Goal: Navigation & Orientation: Understand site structure

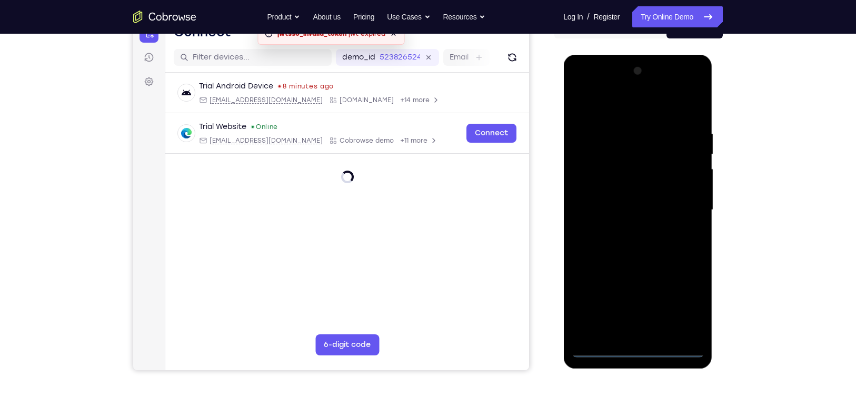
click at [635, 348] on div at bounding box center [637, 210] width 133 height 295
click at [683, 304] on div at bounding box center [637, 210] width 133 height 295
click at [613, 106] on div at bounding box center [637, 210] width 133 height 295
click at [683, 199] on div at bounding box center [637, 210] width 133 height 295
click at [627, 229] on div at bounding box center [637, 210] width 133 height 295
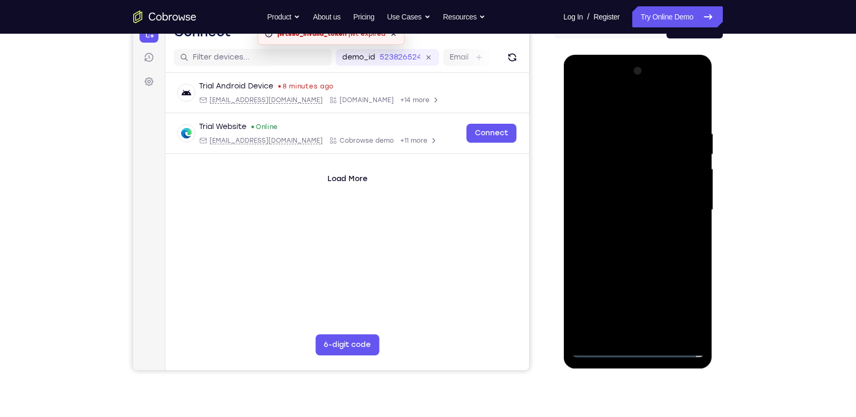
click at [616, 198] on div at bounding box center [637, 210] width 133 height 295
click at [612, 185] on div at bounding box center [637, 210] width 133 height 295
click at [633, 209] on div at bounding box center [637, 210] width 133 height 295
click at [651, 242] on div at bounding box center [637, 210] width 133 height 295
click at [659, 241] on div at bounding box center [637, 210] width 133 height 295
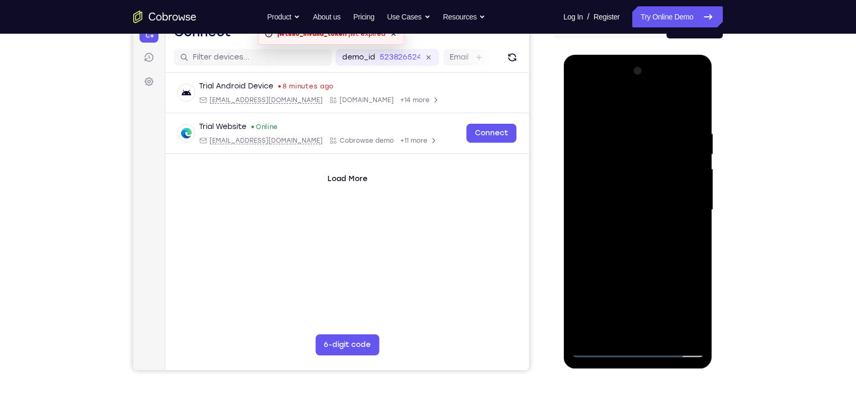
drag, startPoint x: 674, startPoint y: 296, endPoint x: 670, endPoint y: 269, distance: 26.6
click at [670, 269] on div at bounding box center [637, 210] width 133 height 295
click at [660, 233] on div at bounding box center [637, 210] width 133 height 295
click at [662, 330] on div at bounding box center [637, 210] width 133 height 295
click at [650, 265] on div at bounding box center [637, 210] width 133 height 295
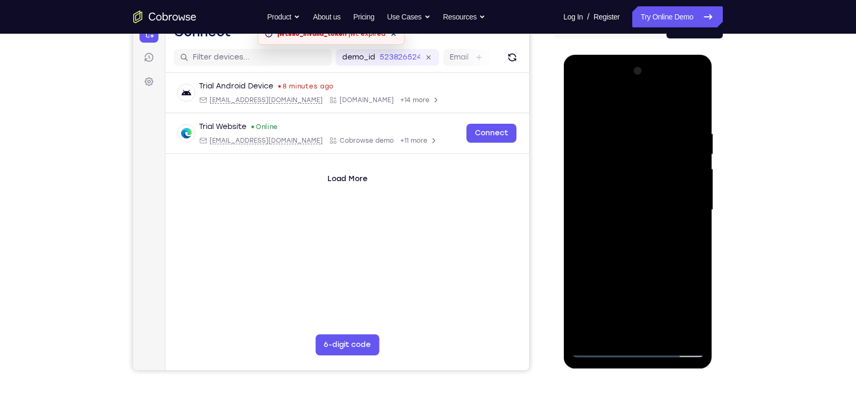
click at [581, 105] on div at bounding box center [637, 210] width 133 height 295
drag, startPoint x: 686, startPoint y: 122, endPoint x: 602, endPoint y: 135, distance: 84.1
click at [602, 135] on div at bounding box center [637, 210] width 133 height 295
drag, startPoint x: 602, startPoint y: 135, endPoint x: 679, endPoint y: 136, distance: 76.3
click at [679, 136] on div at bounding box center [637, 210] width 133 height 295
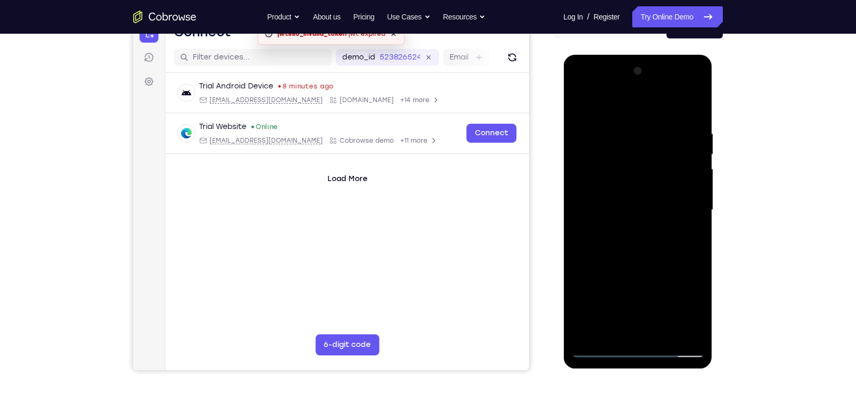
click at [611, 119] on div at bounding box center [637, 210] width 133 height 295
click at [692, 106] on div at bounding box center [637, 210] width 133 height 295
drag, startPoint x: 646, startPoint y: 238, endPoint x: 638, endPoint y: 117, distance: 121.8
click at [638, 117] on div at bounding box center [637, 210] width 133 height 295
drag, startPoint x: 646, startPoint y: 204, endPoint x: 634, endPoint y: 97, distance: 106.9
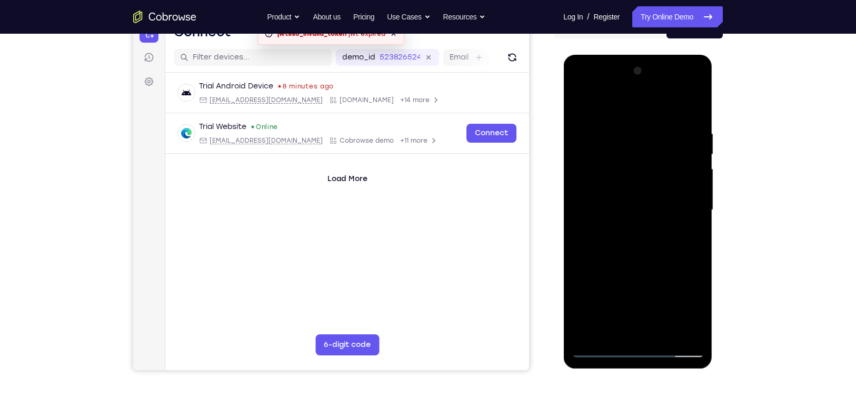
click at [634, 97] on div at bounding box center [637, 210] width 133 height 295
drag, startPoint x: 648, startPoint y: 235, endPoint x: 639, endPoint y: 95, distance: 140.8
click at [639, 95] on div at bounding box center [637, 210] width 133 height 295
drag, startPoint x: 644, startPoint y: 148, endPoint x: 635, endPoint y: 84, distance: 64.9
click at [635, 84] on div at bounding box center [637, 210] width 133 height 295
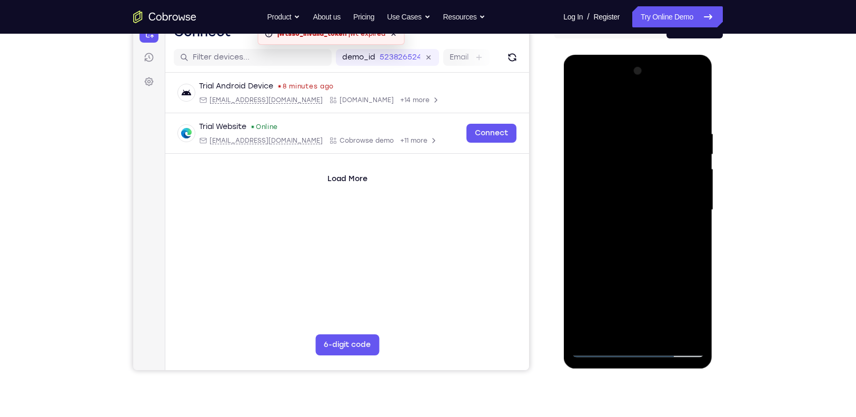
drag, startPoint x: 666, startPoint y: 257, endPoint x: 657, endPoint y: 134, distance: 122.9
click at [657, 134] on div at bounding box center [637, 210] width 133 height 295
drag, startPoint x: 653, startPoint y: 261, endPoint x: 642, endPoint y: 142, distance: 120.5
click at [642, 142] on div at bounding box center [637, 210] width 133 height 295
drag, startPoint x: 655, startPoint y: 266, endPoint x: 646, endPoint y: 195, distance: 71.1
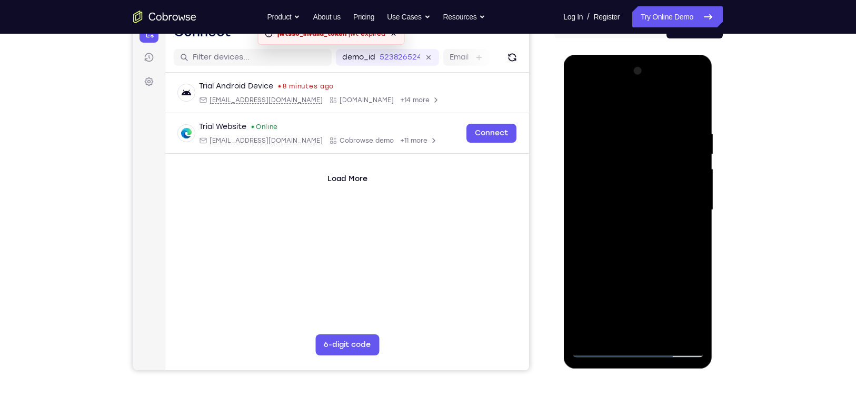
click at [646, 195] on div at bounding box center [637, 210] width 133 height 295
drag, startPoint x: 654, startPoint y: 290, endPoint x: 645, endPoint y: 152, distance: 138.2
click at [645, 152] on div at bounding box center [637, 210] width 133 height 295
drag, startPoint x: 667, startPoint y: 233, endPoint x: 651, endPoint y: 101, distance: 132.4
click at [651, 101] on div at bounding box center [637, 210] width 133 height 295
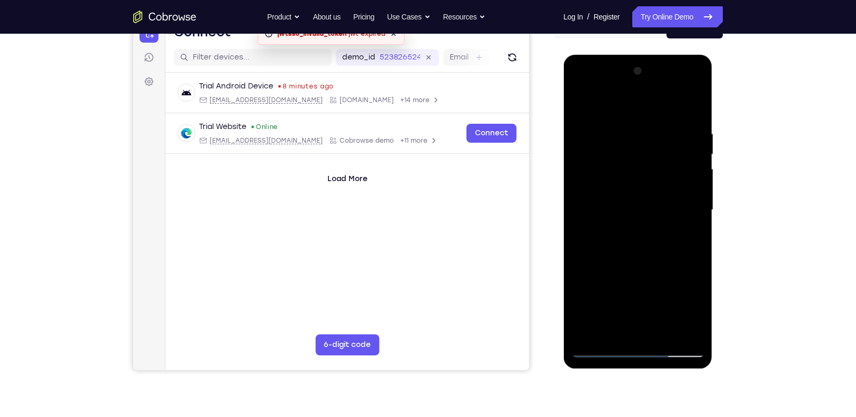
drag, startPoint x: 680, startPoint y: 212, endPoint x: 681, endPoint y: 109, distance: 102.1
click at [681, 109] on div at bounding box center [637, 210] width 133 height 295
drag, startPoint x: 677, startPoint y: 192, endPoint x: 668, endPoint y: 83, distance: 108.8
click at [668, 83] on div at bounding box center [637, 210] width 133 height 295
drag, startPoint x: 680, startPoint y: 205, endPoint x: 677, endPoint y: 160, distance: 44.8
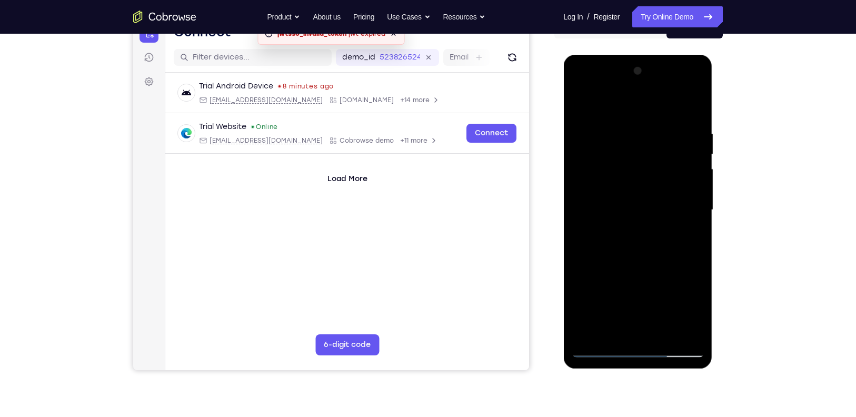
click at [677, 160] on div at bounding box center [637, 210] width 133 height 295
click at [696, 100] on div at bounding box center [637, 210] width 133 height 295
click at [696, 103] on div at bounding box center [637, 210] width 133 height 295
drag, startPoint x: 660, startPoint y: 136, endPoint x: 679, endPoint y: 241, distance: 106.8
click at [679, 241] on div at bounding box center [637, 210] width 133 height 295
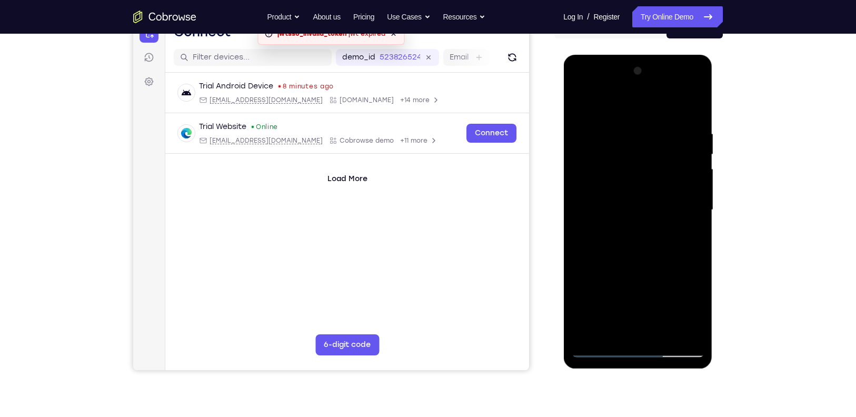
click at [681, 83] on div at bounding box center [637, 210] width 133 height 295
click at [578, 86] on div at bounding box center [637, 210] width 133 height 295
click at [620, 151] on div at bounding box center [637, 210] width 133 height 295
click at [627, 275] on div at bounding box center [637, 210] width 133 height 295
click at [635, 237] on div at bounding box center [637, 210] width 133 height 295
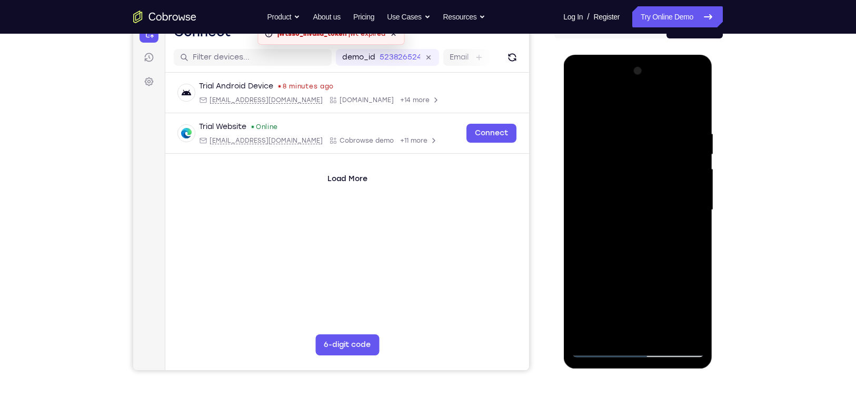
click at [696, 311] on div at bounding box center [637, 210] width 133 height 295
click at [640, 198] on div at bounding box center [637, 210] width 133 height 295
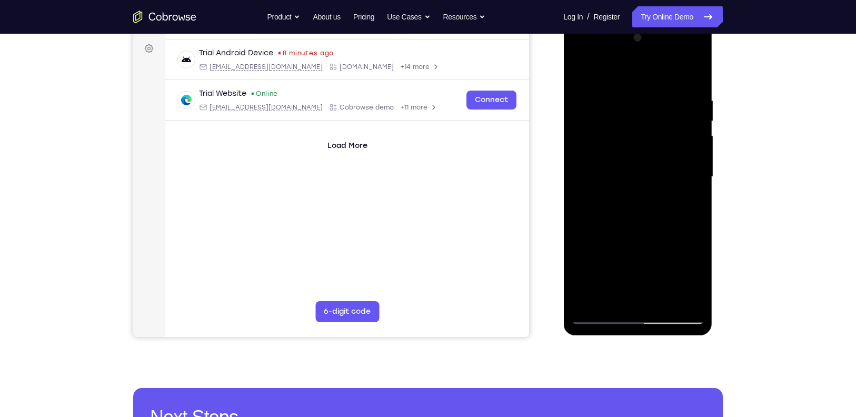
scroll to position [150, 0]
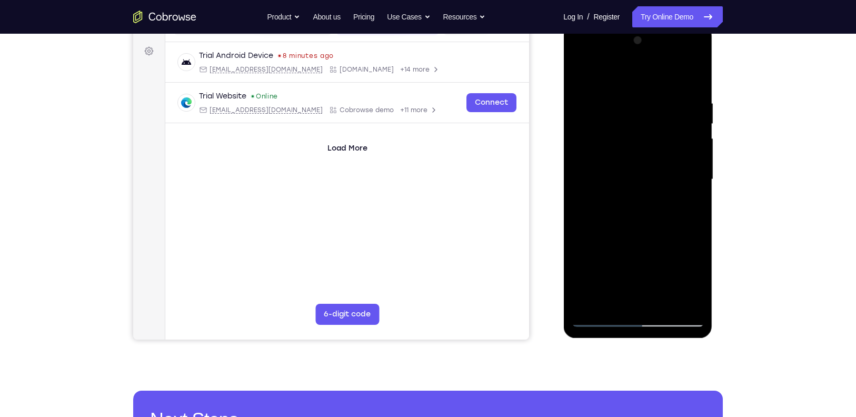
click at [667, 300] on div at bounding box center [637, 179] width 133 height 295
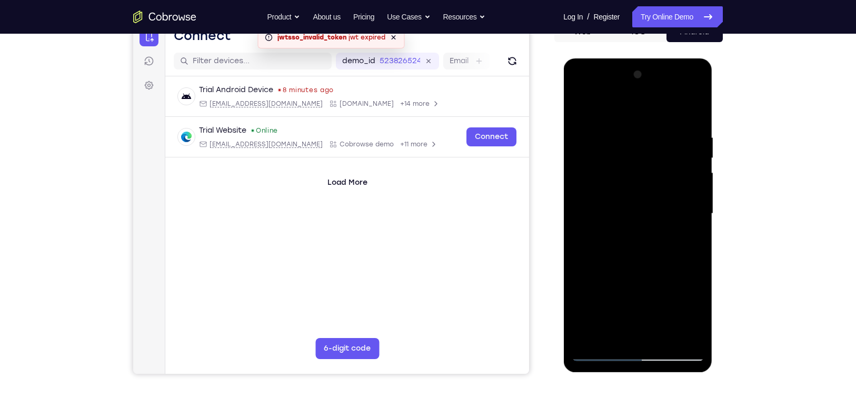
scroll to position [115, 0]
click at [650, 142] on div at bounding box center [637, 214] width 133 height 295
click at [577, 104] on div at bounding box center [637, 214] width 133 height 295
click at [665, 165] on div at bounding box center [637, 214] width 133 height 295
drag, startPoint x: 662, startPoint y: 199, endPoint x: 657, endPoint y: 136, distance: 62.8
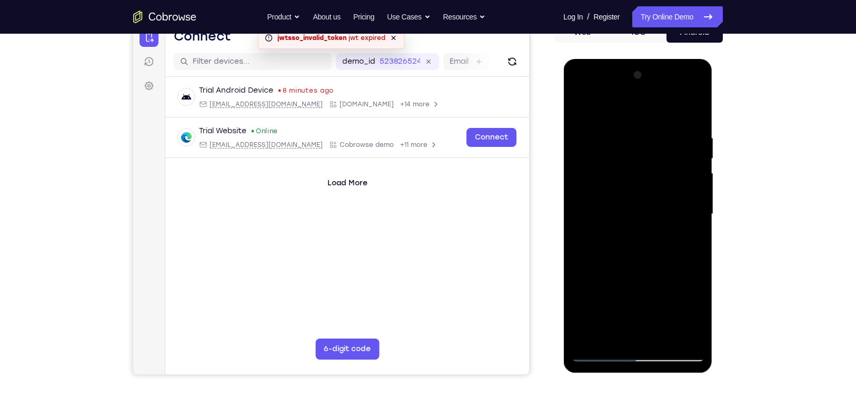
click at [657, 136] on div at bounding box center [637, 214] width 133 height 295
drag, startPoint x: 664, startPoint y: 194, endPoint x: 663, endPoint y: 118, distance: 75.8
click at [663, 118] on div at bounding box center [637, 214] width 133 height 295
drag, startPoint x: 658, startPoint y: 234, endPoint x: 649, endPoint y: 178, distance: 56.5
click at [649, 178] on div at bounding box center [637, 214] width 133 height 295
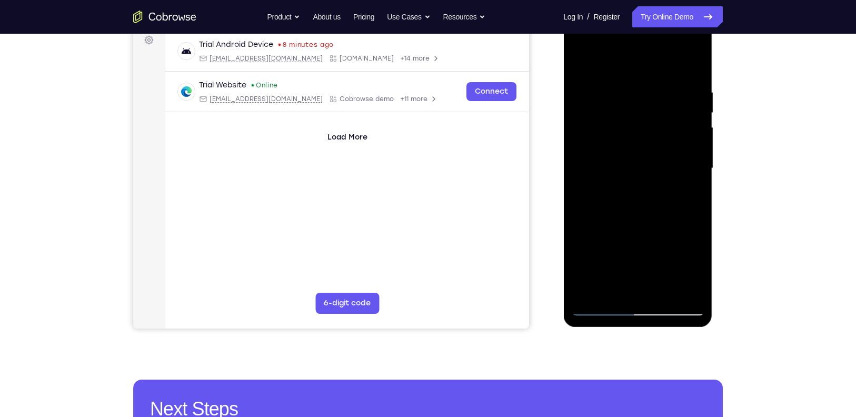
scroll to position [162, 0]
click at [601, 306] on div at bounding box center [637, 168] width 133 height 295
click at [646, 293] on div at bounding box center [637, 168] width 133 height 295
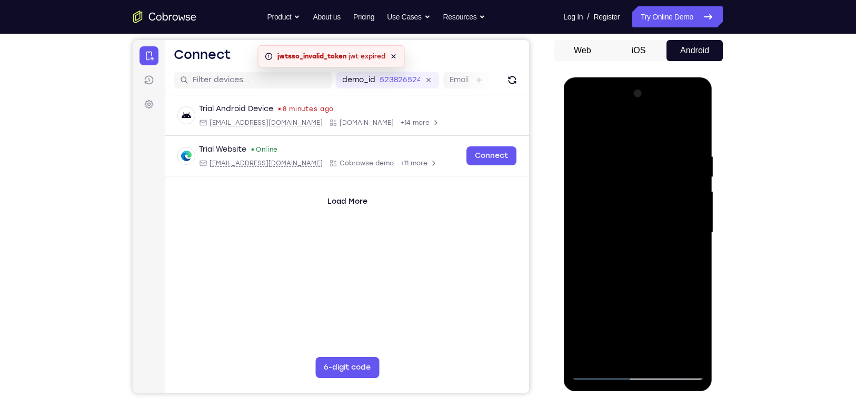
click at [596, 182] on div at bounding box center [637, 232] width 133 height 295
click at [682, 267] on div at bounding box center [637, 232] width 133 height 295
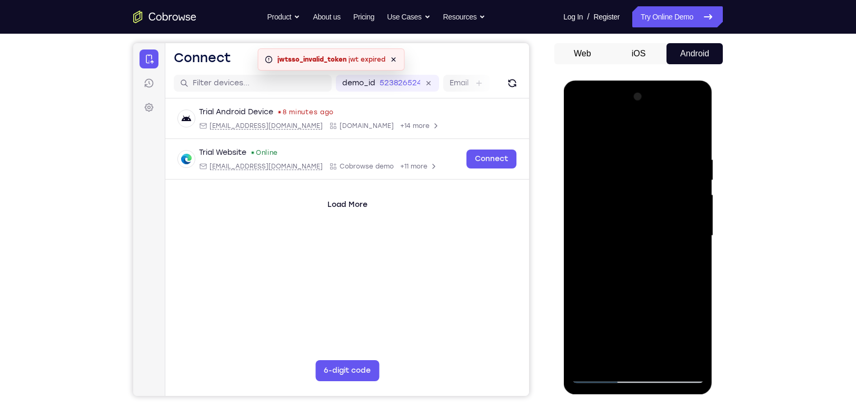
scroll to position [94, 0]
click at [681, 107] on div at bounding box center [637, 235] width 133 height 295
click at [621, 133] on div at bounding box center [637, 235] width 133 height 295
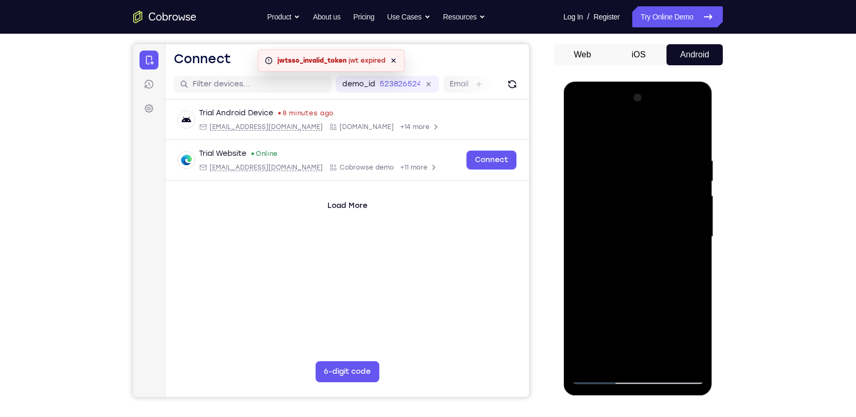
click at [665, 359] on div at bounding box center [637, 236] width 133 height 295
click at [638, 243] on div at bounding box center [637, 236] width 133 height 295
click at [697, 112] on div at bounding box center [637, 236] width 133 height 295
click at [677, 313] on div at bounding box center [637, 236] width 133 height 295
drag, startPoint x: 611, startPoint y: 170, endPoint x: 609, endPoint y: 186, distance: 15.9
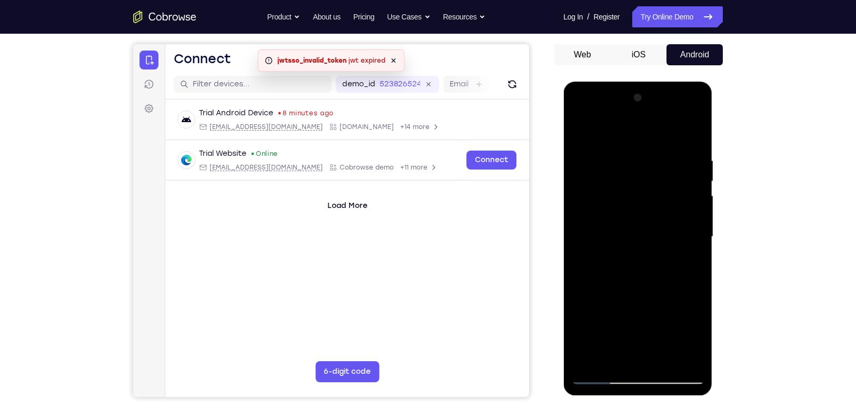
click at [609, 186] on div at bounding box center [637, 236] width 133 height 295
click at [688, 129] on div at bounding box center [637, 236] width 133 height 295
drag, startPoint x: 601, startPoint y: 163, endPoint x: 598, endPoint y: 248, distance: 84.8
click at [598, 248] on div at bounding box center [637, 236] width 133 height 295
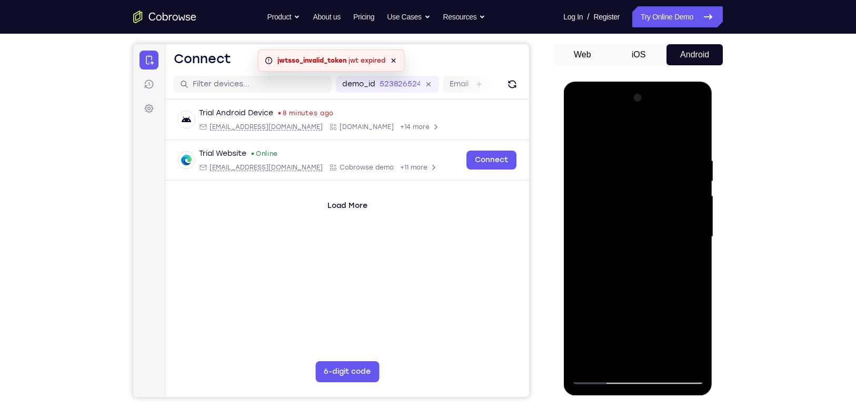
drag, startPoint x: 604, startPoint y: 232, endPoint x: 588, endPoint y: 278, distance: 49.6
click at [588, 278] on div at bounding box center [637, 236] width 133 height 295
drag, startPoint x: 676, startPoint y: 236, endPoint x: 678, endPoint y: 281, distance: 45.3
click at [678, 281] on div at bounding box center [637, 236] width 133 height 295
click at [613, 177] on div at bounding box center [637, 236] width 133 height 295
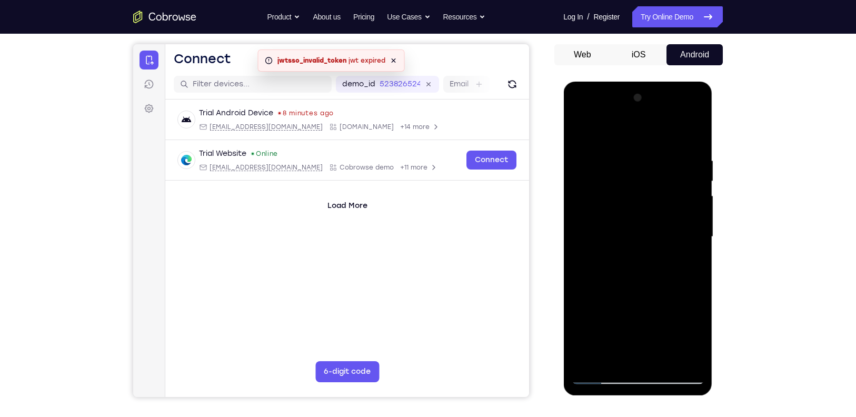
drag, startPoint x: 677, startPoint y: 154, endPoint x: 693, endPoint y: 287, distance: 134.2
click at [693, 287] on div at bounding box center [637, 236] width 133 height 295
drag, startPoint x: 612, startPoint y: 228, endPoint x: 622, endPoint y: 351, distance: 123.5
click at [622, 351] on div at bounding box center [637, 236] width 133 height 295
drag, startPoint x: 618, startPoint y: 284, endPoint x: 615, endPoint y: 336, distance: 51.6
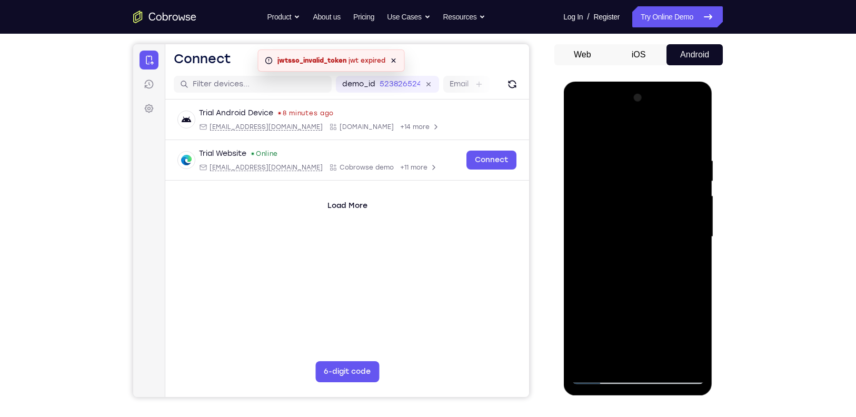
click at [615, 336] on div at bounding box center [637, 236] width 133 height 295
drag, startPoint x: 681, startPoint y: 272, endPoint x: 682, endPoint y: 343, distance: 71.0
click at [682, 343] on div at bounding box center [637, 236] width 133 height 295
drag, startPoint x: 671, startPoint y: 239, endPoint x: 668, endPoint y: 305, distance: 65.9
click at [668, 306] on div at bounding box center [637, 236] width 133 height 295
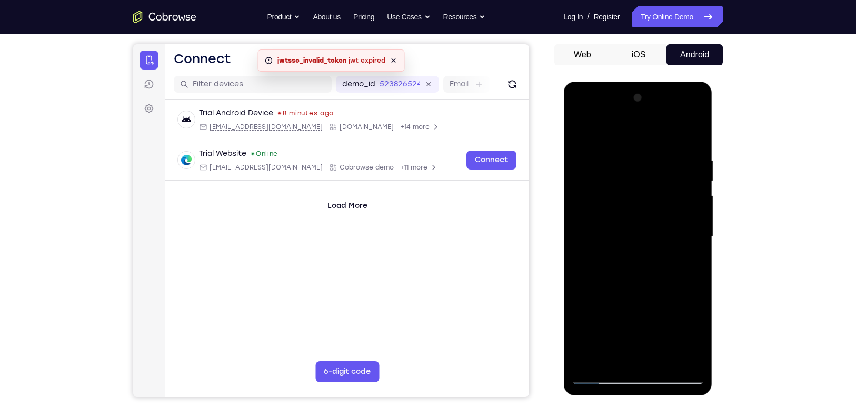
drag, startPoint x: 612, startPoint y: 245, endPoint x: 618, endPoint y: 327, distance: 82.3
click at [618, 327] on div at bounding box center [637, 236] width 133 height 295
drag, startPoint x: 622, startPoint y: 302, endPoint x: 623, endPoint y: 369, distance: 67.4
click at [623, 369] on div at bounding box center [637, 236] width 133 height 295
drag, startPoint x: 609, startPoint y: 235, endPoint x: 618, endPoint y: 331, distance: 97.2
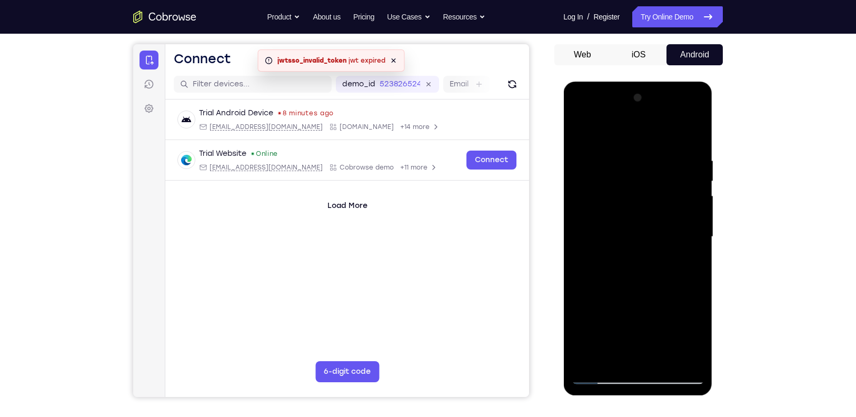
click at [618, 331] on div at bounding box center [637, 236] width 133 height 295
drag, startPoint x: 606, startPoint y: 130, endPoint x: 607, endPoint y: 244, distance: 113.7
click at [607, 244] on div at bounding box center [637, 236] width 133 height 295
click at [690, 127] on div at bounding box center [637, 236] width 133 height 295
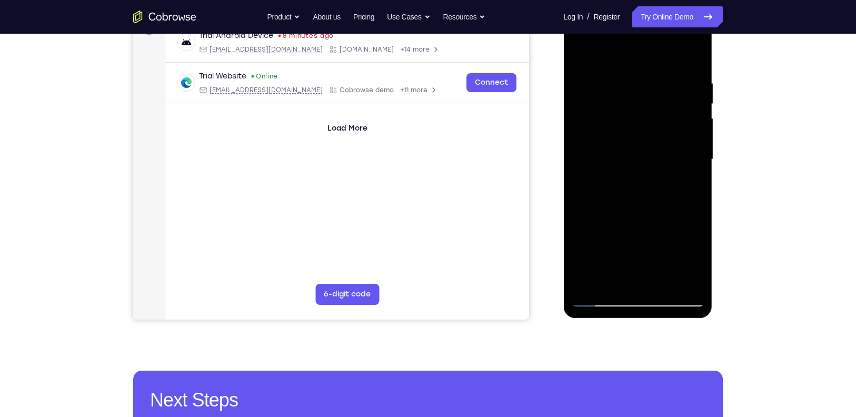
scroll to position [173, 0]
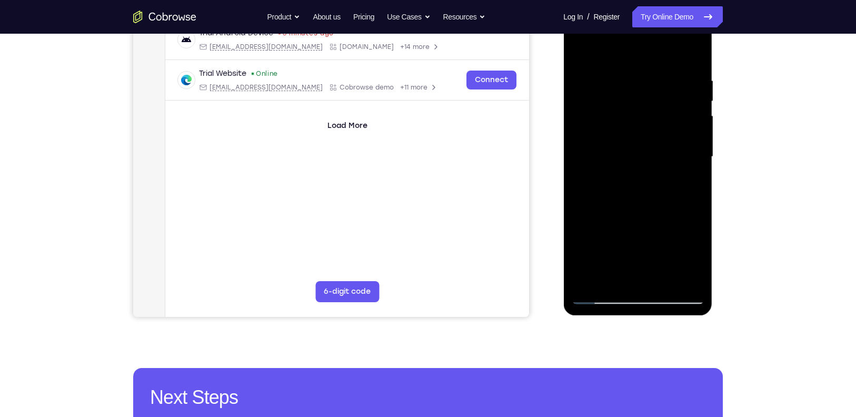
click at [686, 176] on div at bounding box center [637, 156] width 133 height 295
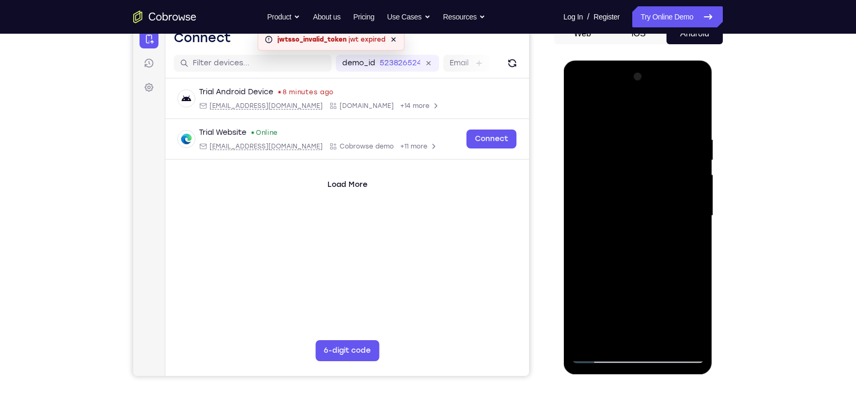
scroll to position [113, 0]
click at [660, 207] on div at bounding box center [637, 216] width 133 height 295
click at [698, 92] on div at bounding box center [637, 216] width 133 height 295
click at [666, 290] on div at bounding box center [637, 216] width 133 height 295
click at [684, 244] on div at bounding box center [637, 216] width 133 height 295
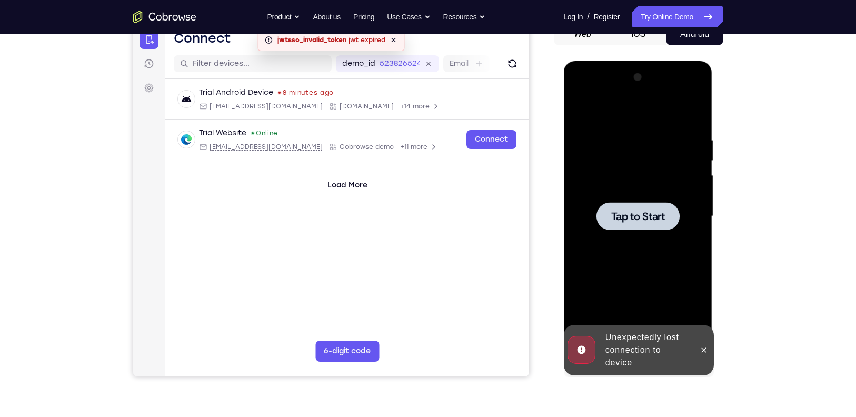
click at [683, 245] on div at bounding box center [637, 216] width 133 height 295
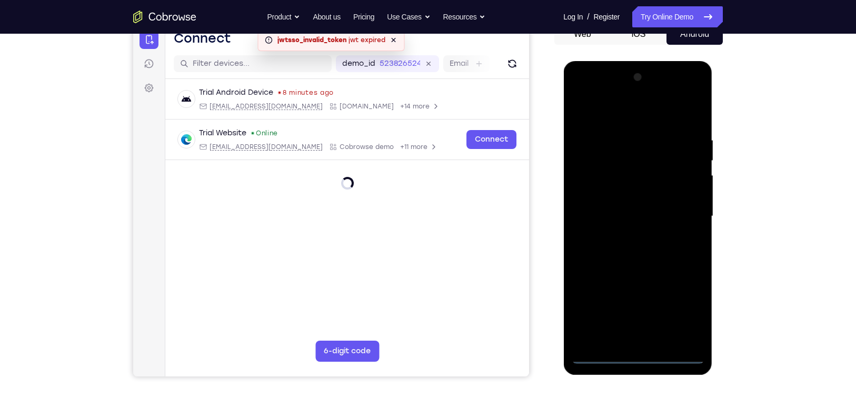
click at [636, 352] on div at bounding box center [637, 216] width 133 height 295
click at [636, 354] on div at bounding box center [637, 216] width 133 height 295
click at [683, 306] on div at bounding box center [637, 216] width 133 height 295
click at [602, 112] on div at bounding box center [637, 216] width 133 height 295
click at [676, 210] on div at bounding box center [637, 216] width 133 height 295
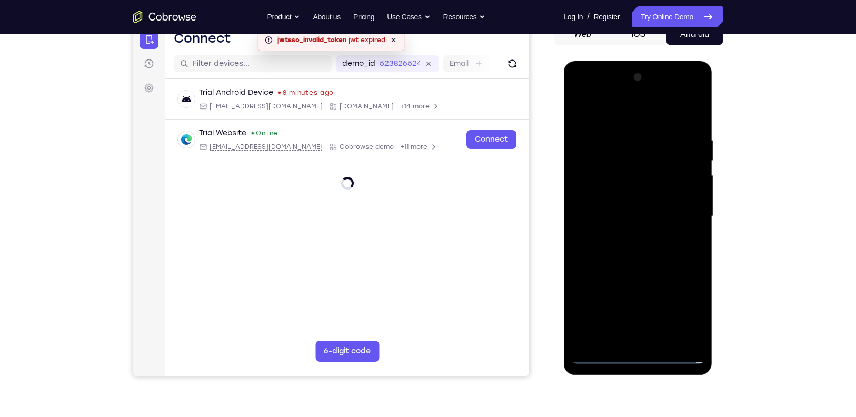
click at [626, 237] on div at bounding box center [637, 216] width 133 height 295
click at [626, 204] on div at bounding box center [637, 216] width 133 height 295
click at [622, 193] on div at bounding box center [637, 216] width 133 height 295
click at [645, 209] on div at bounding box center [637, 216] width 133 height 295
click at [656, 258] on div at bounding box center [637, 216] width 133 height 295
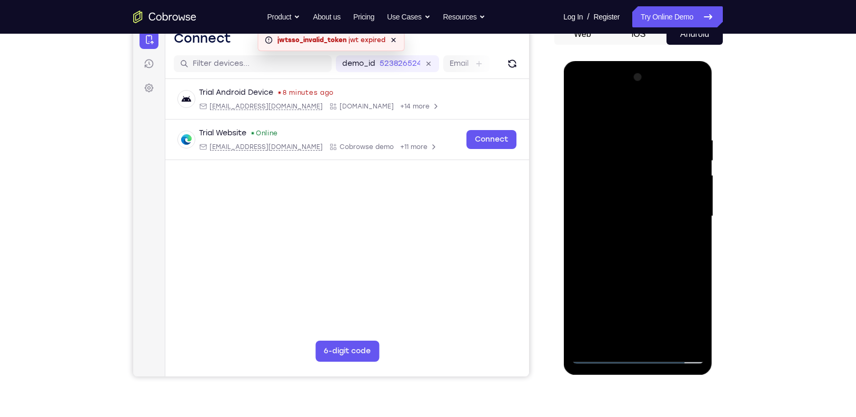
click at [691, 339] on div at bounding box center [637, 216] width 133 height 295
click at [662, 342] on div at bounding box center [637, 216] width 133 height 295
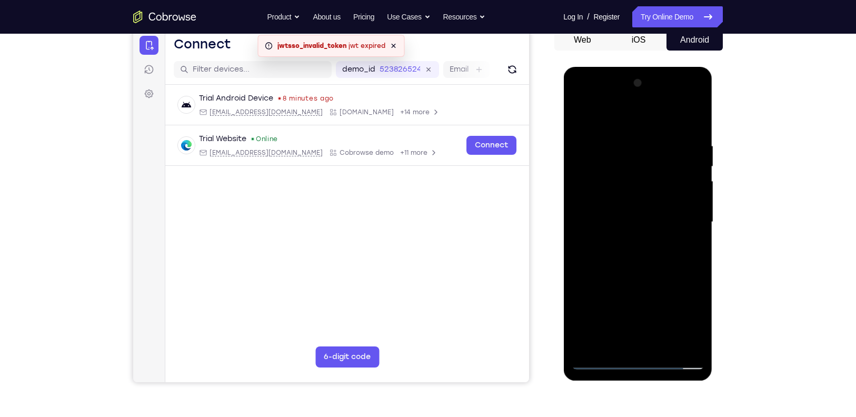
scroll to position [106, 0]
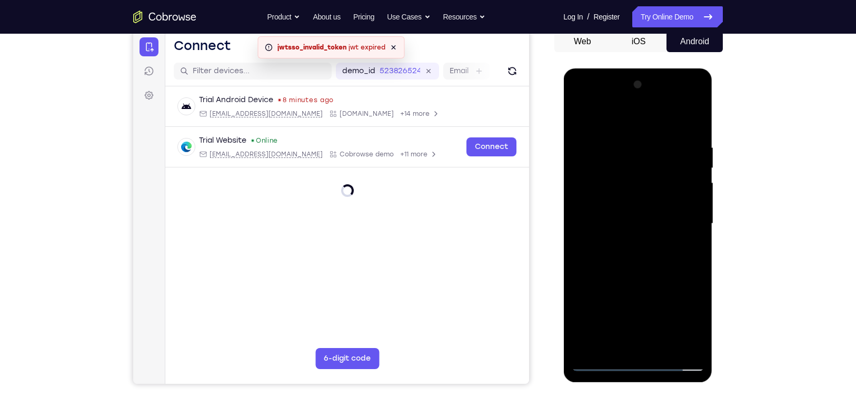
click at [638, 281] on div at bounding box center [637, 223] width 133 height 295
click at [640, 229] on div at bounding box center [637, 223] width 133 height 295
click at [696, 98] on div at bounding box center [637, 223] width 133 height 295
click at [676, 299] on div at bounding box center [637, 223] width 133 height 295
drag, startPoint x: 595, startPoint y: 115, endPoint x: 598, endPoint y: 73, distance: 42.2
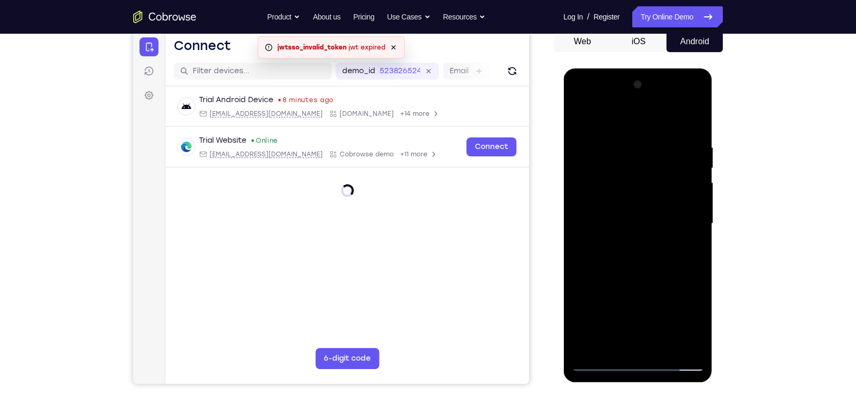
click at [598, 73] on div at bounding box center [637, 225] width 149 height 314
drag, startPoint x: 616, startPoint y: 148, endPoint x: 621, endPoint y: 199, distance: 51.8
click at [621, 199] on div at bounding box center [637, 223] width 133 height 295
click at [687, 112] on div at bounding box center [637, 223] width 133 height 295
click at [681, 243] on div at bounding box center [637, 223] width 133 height 295
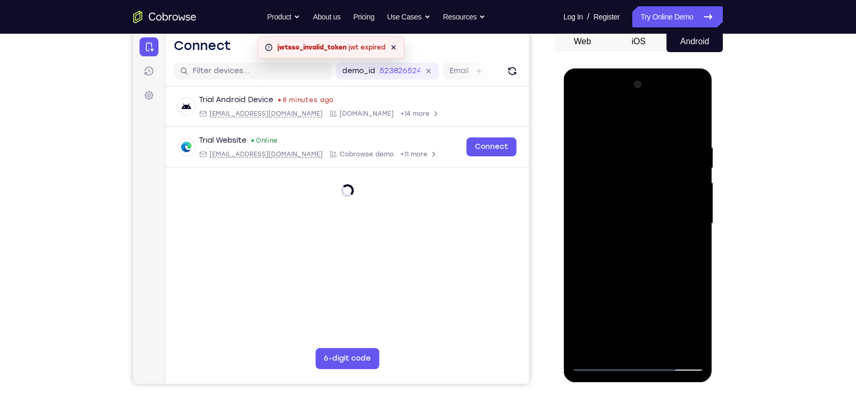
click at [650, 217] on div at bounding box center [637, 223] width 133 height 295
click at [695, 100] on div at bounding box center [637, 223] width 133 height 295
click at [666, 299] on div at bounding box center [637, 223] width 133 height 295
click at [682, 248] on div at bounding box center [637, 223] width 133 height 295
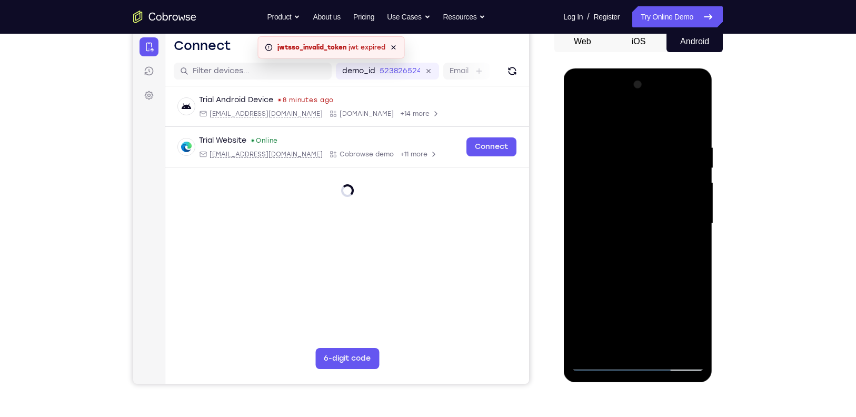
click at [698, 100] on div at bounding box center [637, 223] width 133 height 295
click at [579, 197] on div at bounding box center [637, 223] width 133 height 295
click at [681, 98] on div at bounding box center [637, 223] width 133 height 295
click at [633, 145] on div at bounding box center [637, 223] width 133 height 295
click at [682, 100] on div at bounding box center [637, 223] width 133 height 295
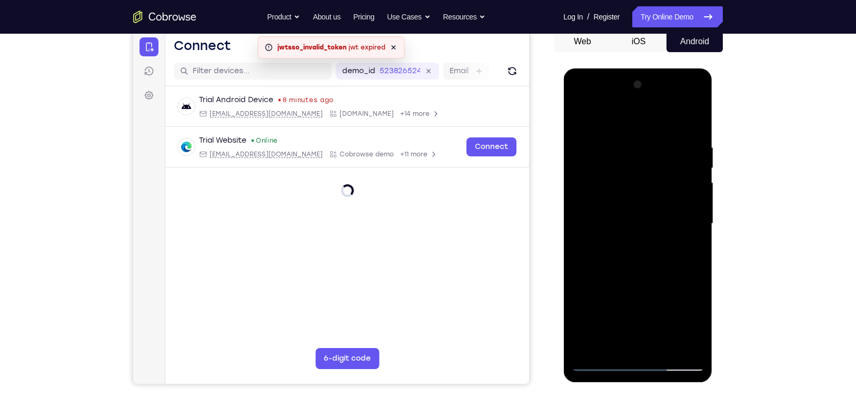
click at [647, 119] on div at bounding box center [637, 223] width 133 height 295
click at [695, 100] on div at bounding box center [637, 223] width 133 height 295
click at [663, 300] on div at bounding box center [637, 223] width 133 height 295
click at [695, 346] on div at bounding box center [637, 223] width 133 height 295
click at [609, 337] on div at bounding box center [637, 223] width 133 height 295
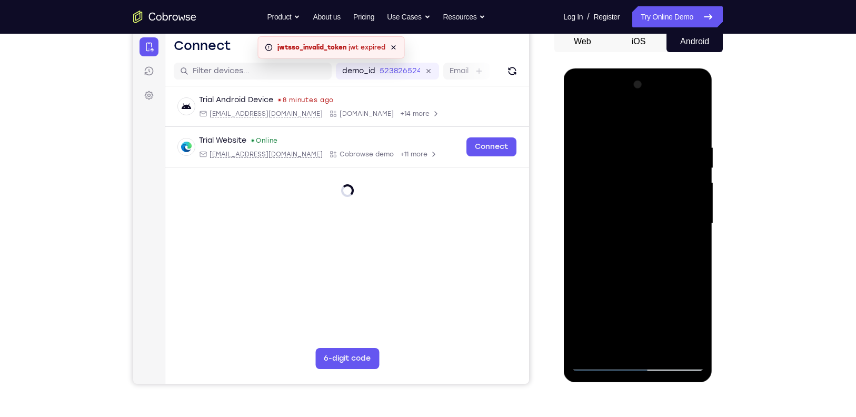
click at [692, 327] on div at bounding box center [637, 223] width 133 height 295
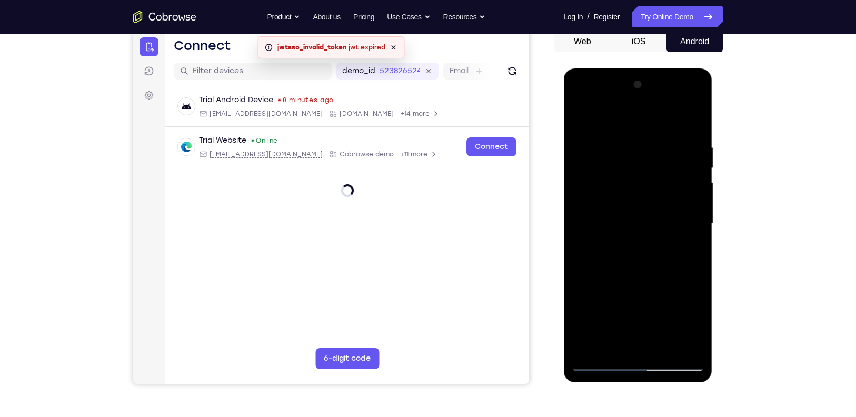
click at [692, 327] on div at bounding box center [637, 223] width 133 height 295
click at [697, 319] on div at bounding box center [637, 223] width 133 height 295
click at [632, 232] on div at bounding box center [637, 223] width 133 height 295
click at [572, 109] on div at bounding box center [637, 223] width 133 height 295
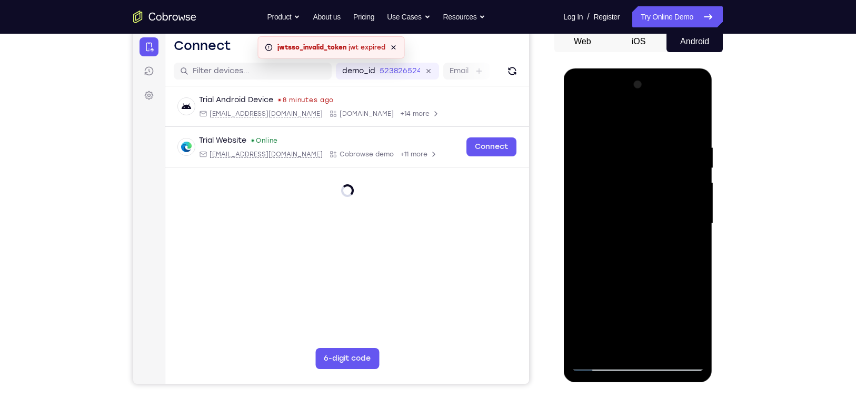
click at [578, 116] on div at bounding box center [637, 223] width 133 height 295
